Goal: Task Accomplishment & Management: Use online tool/utility

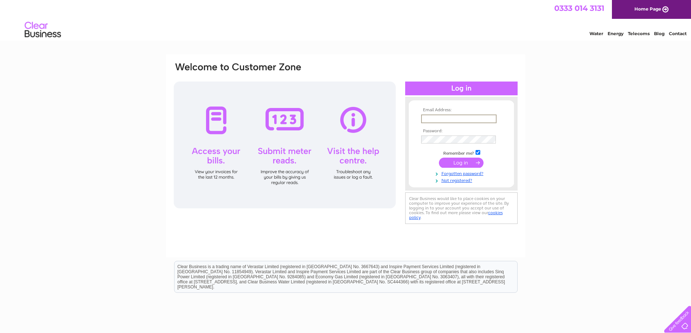
click at [448, 119] on input "text" at bounding box center [458, 119] width 75 height 9
type input "admin@keswalls.co.uk"
click at [461, 163] on input "submit" at bounding box center [461, 163] width 45 height 10
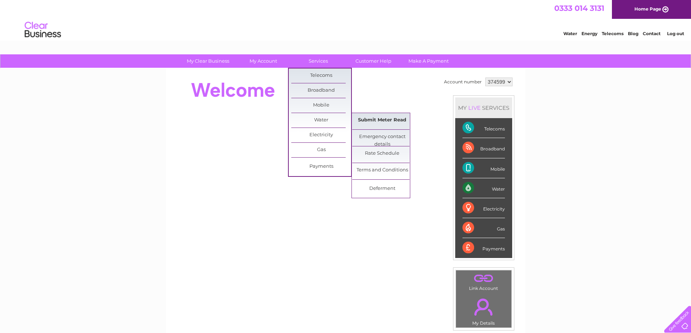
click at [387, 119] on link "Submit Meter Read" at bounding box center [382, 120] width 60 height 14
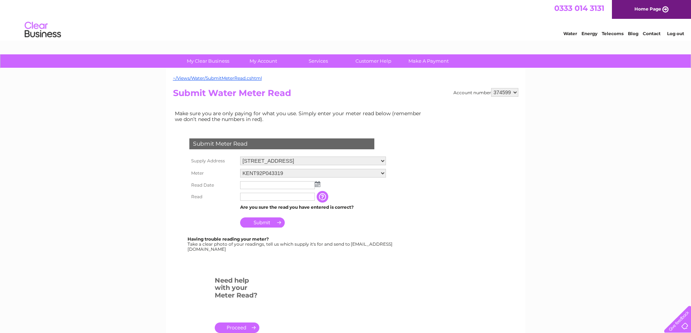
click at [316, 184] on img at bounding box center [317, 184] width 5 height 6
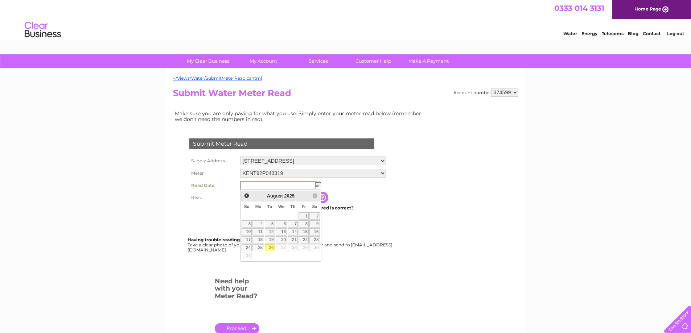
click at [270, 248] on link "26" at bounding box center [270, 247] width 10 height 7
type input "2025/08/26"
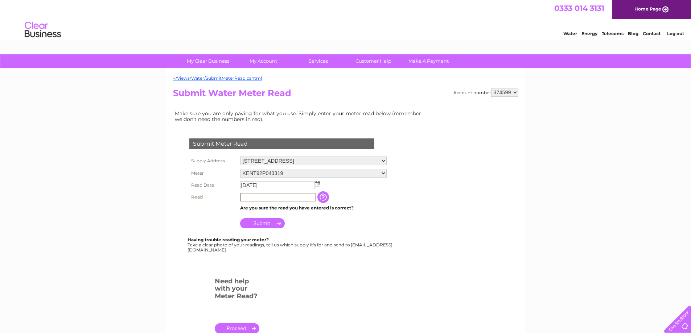
click at [252, 194] on input "text" at bounding box center [277, 197] width 75 height 9
type input "1964"
click at [267, 223] on input "Submit" at bounding box center [262, 223] width 45 height 10
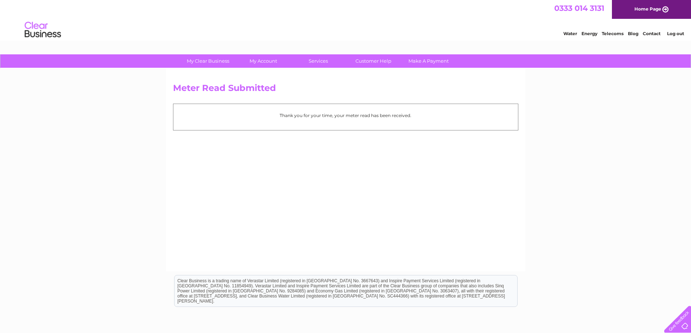
click at [671, 33] on link "Log out" at bounding box center [675, 33] width 17 height 5
